Goal: Transaction & Acquisition: Purchase product/service

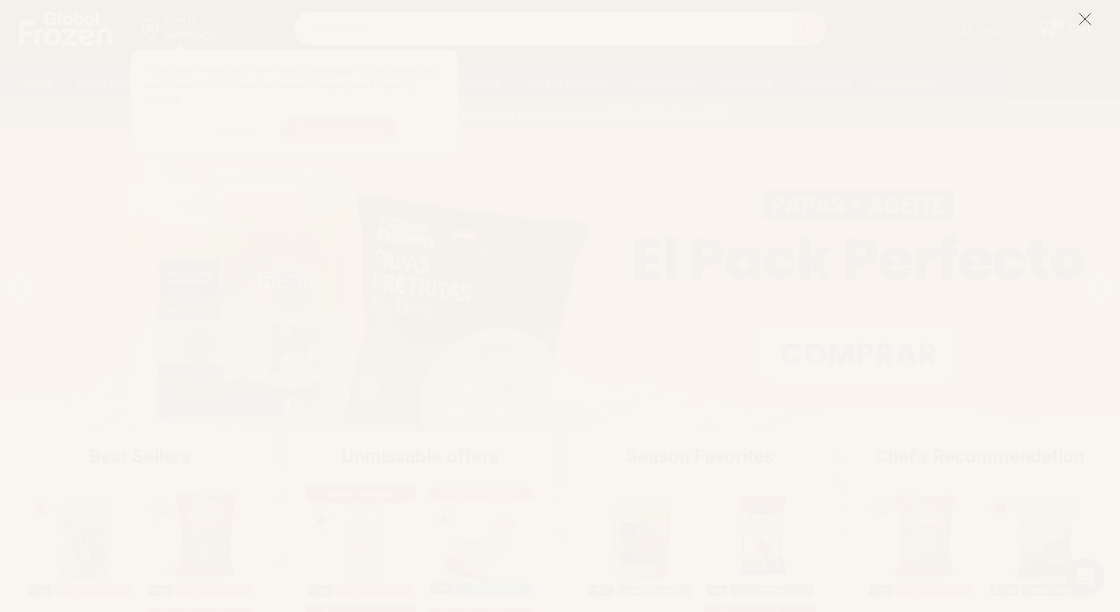
click at [1081, 21] on icon at bounding box center [1085, 19] width 14 height 14
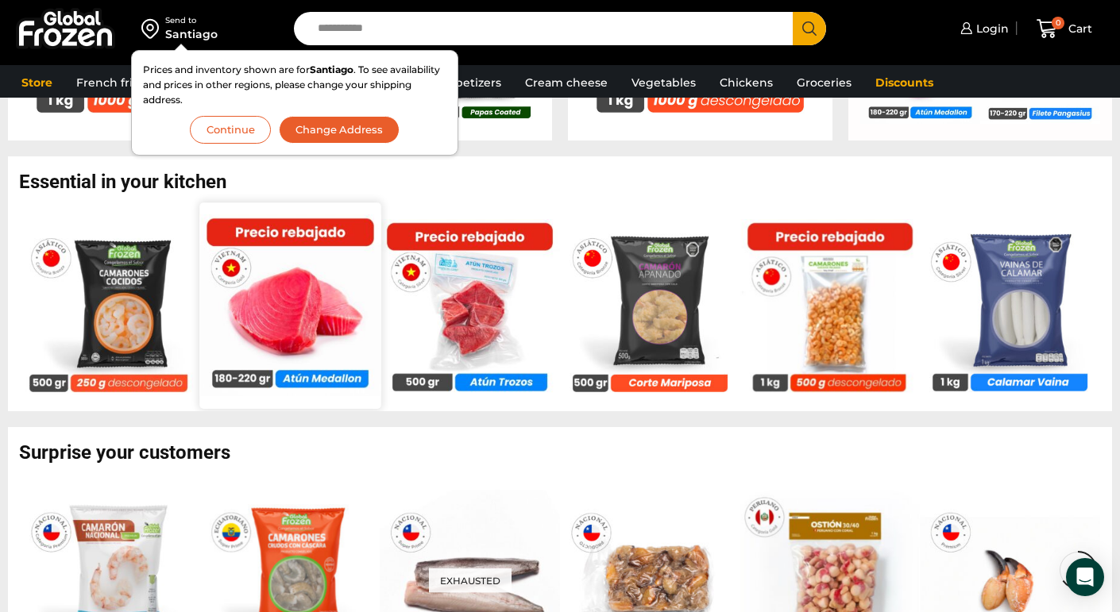
scroll to position [1143, 0]
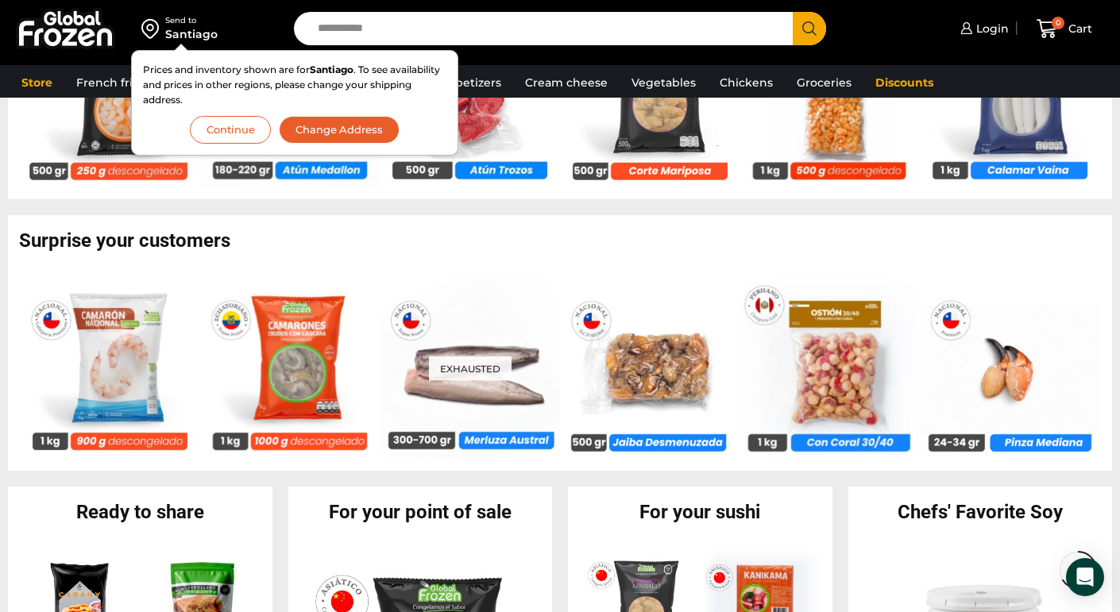
click at [220, 126] on font "Continue" at bounding box center [230, 129] width 48 height 13
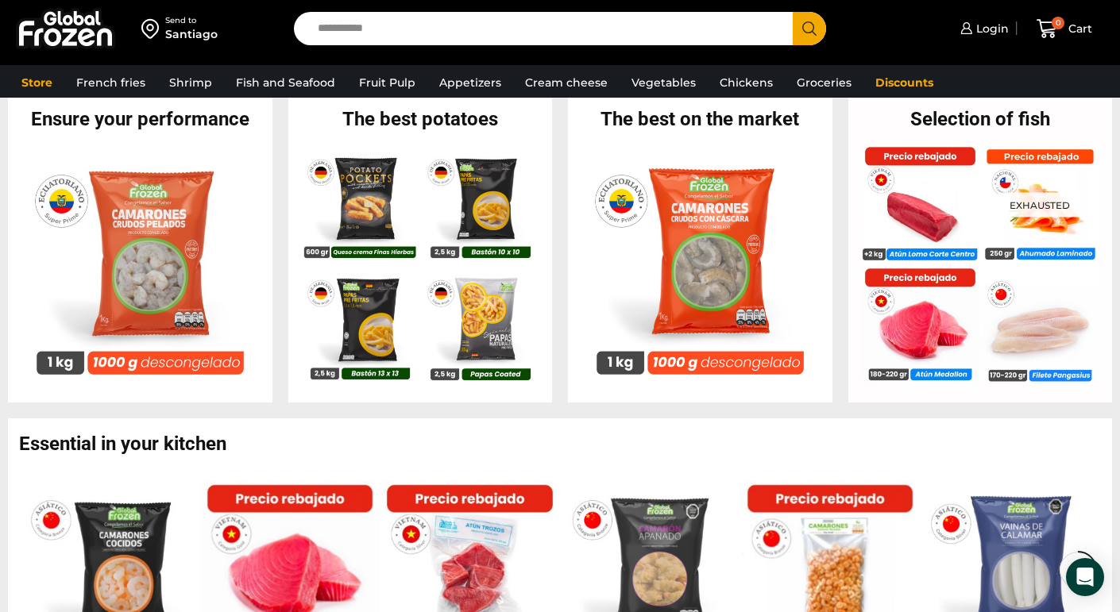
scroll to position [665, 0]
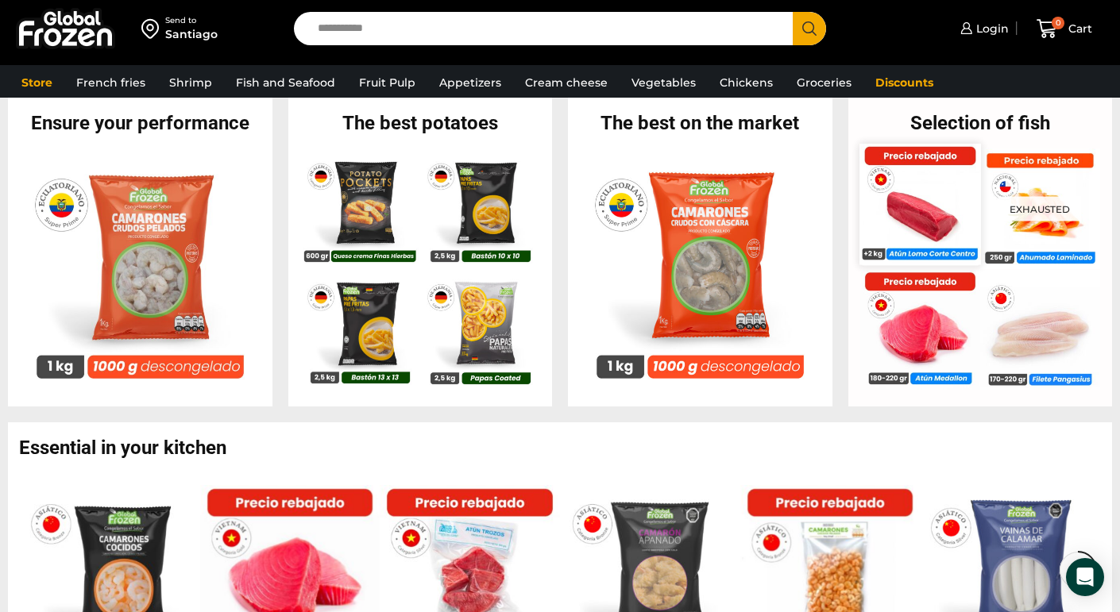
click at [916, 203] on img at bounding box center [919, 205] width 121 height 121
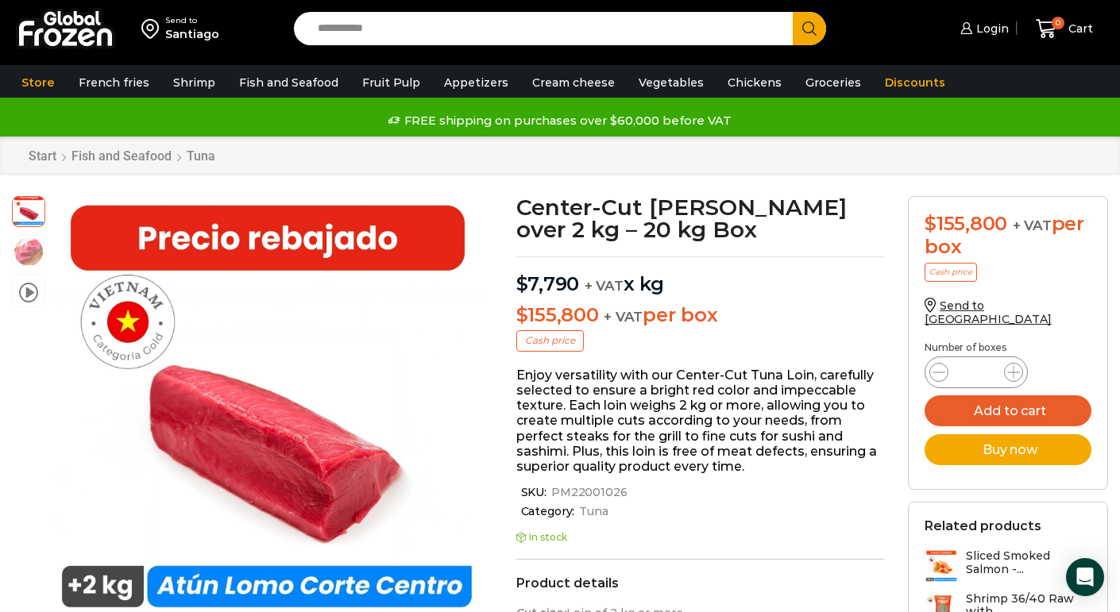
click at [762, 256] on p "$ 7,790 + VAT x kg" at bounding box center [700, 276] width 368 height 40
